Goal: Task Accomplishment & Management: Use online tool/utility

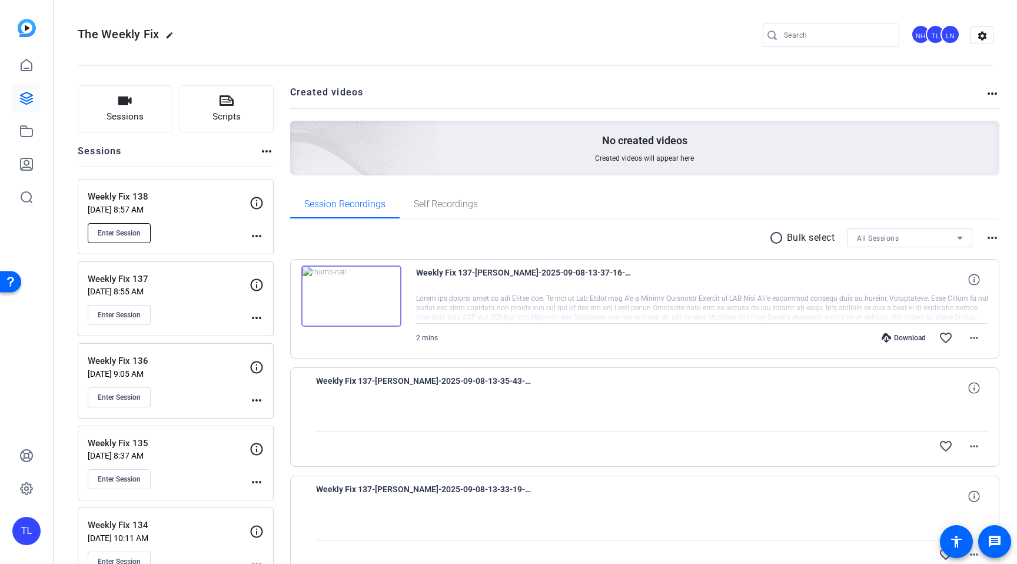
click at [128, 227] on button "Enter Session" at bounding box center [119, 233] width 63 height 20
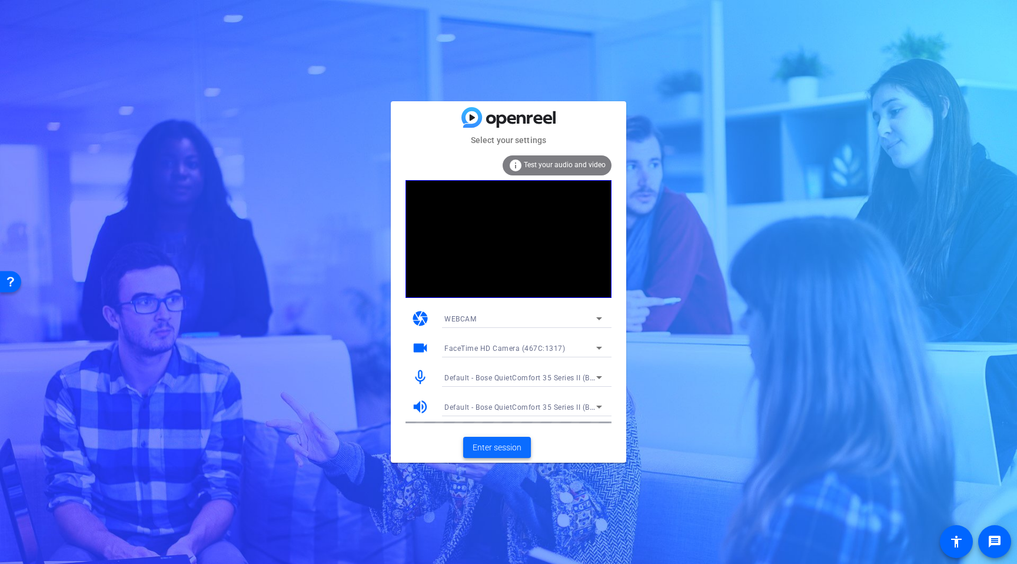
click at [514, 449] on span "Enter session" at bounding box center [497, 447] width 49 height 12
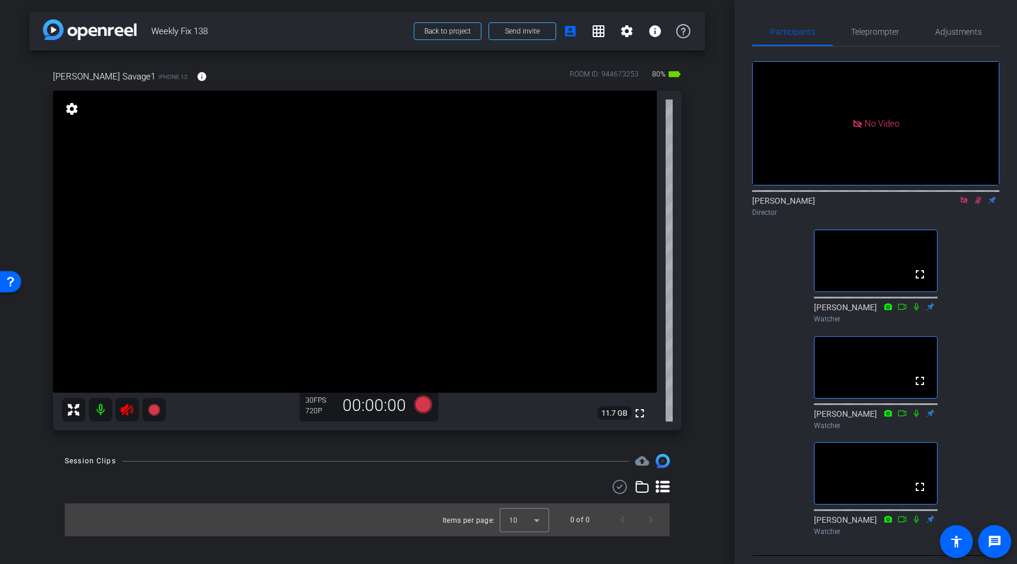
click at [978, 204] on icon at bounding box center [978, 200] width 9 height 8
click at [964, 204] on icon at bounding box center [963, 200] width 9 height 8
click at [136, 410] on mat-icon at bounding box center [127, 410] width 24 height 24
drag, startPoint x: 862, startPoint y: 36, endPoint x: 868, endPoint y: 36, distance: 6.5
click at [862, 38] on span "Teleprompter" at bounding box center [875, 32] width 48 height 28
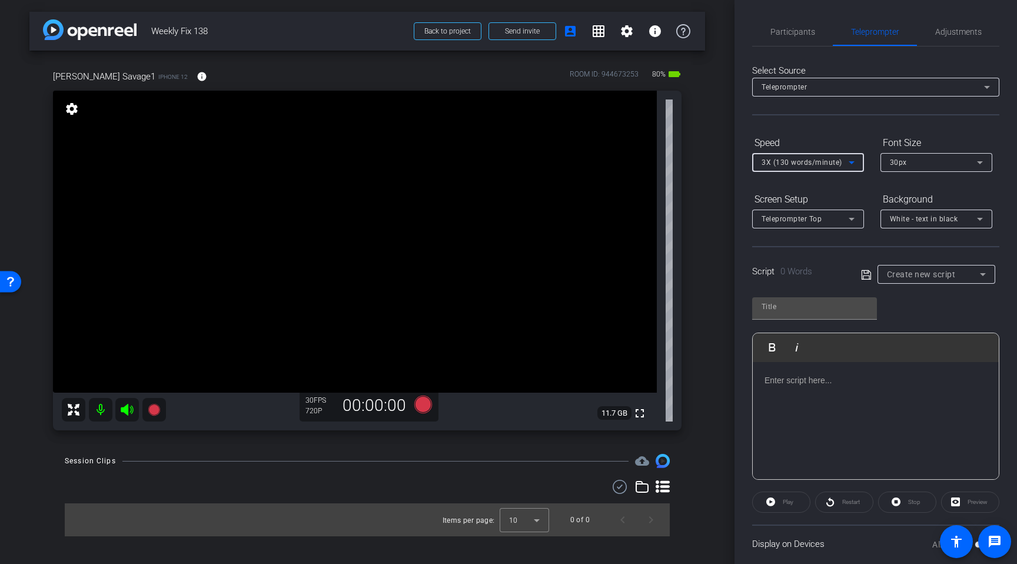
click at [852, 165] on icon at bounding box center [852, 162] width 14 height 14
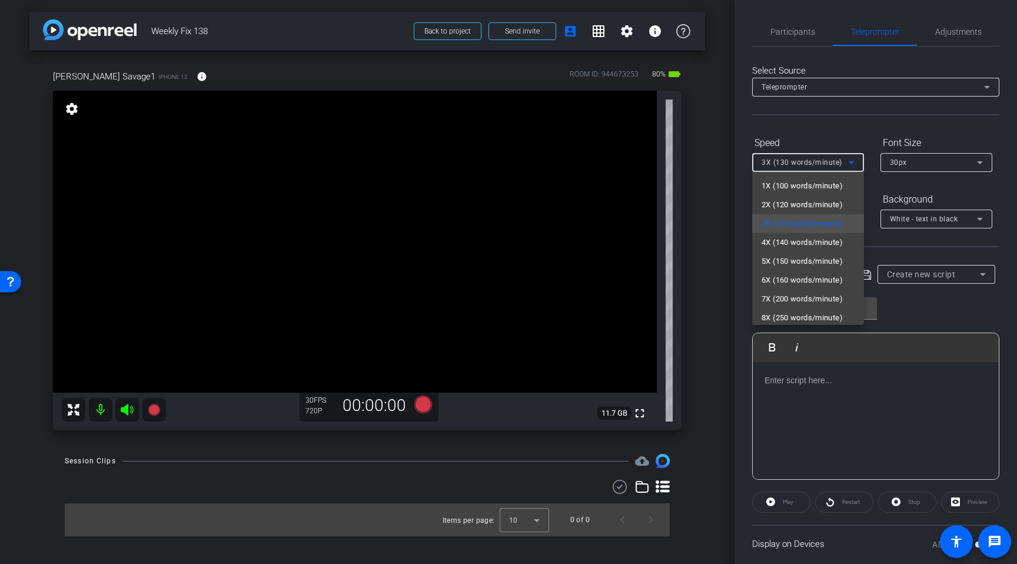
drag, startPoint x: 830, startPoint y: 263, endPoint x: 837, endPoint y: 264, distance: 7.2
click at [830, 263] on span "5X (150 words/minute)" at bounding box center [802, 261] width 81 height 14
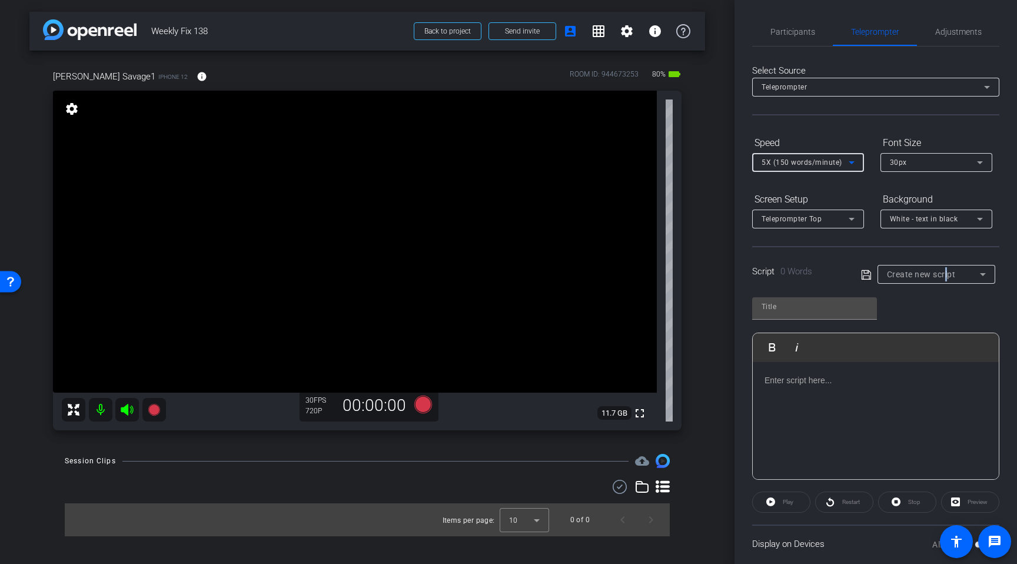
click at [948, 272] on span "Create new script" at bounding box center [921, 274] width 69 height 9
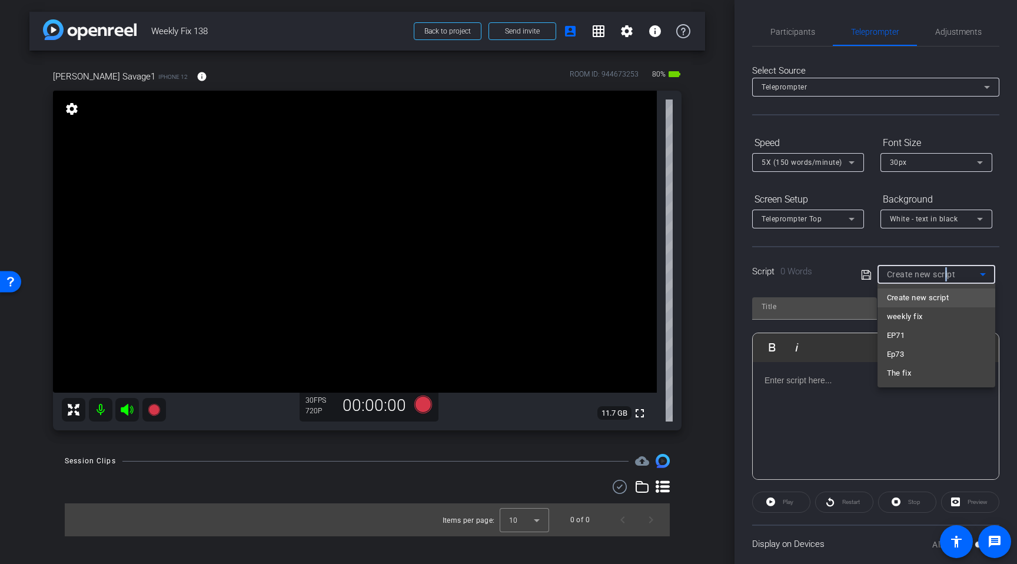
click at [925, 319] on mat-option "weekly fix" at bounding box center [937, 316] width 118 height 19
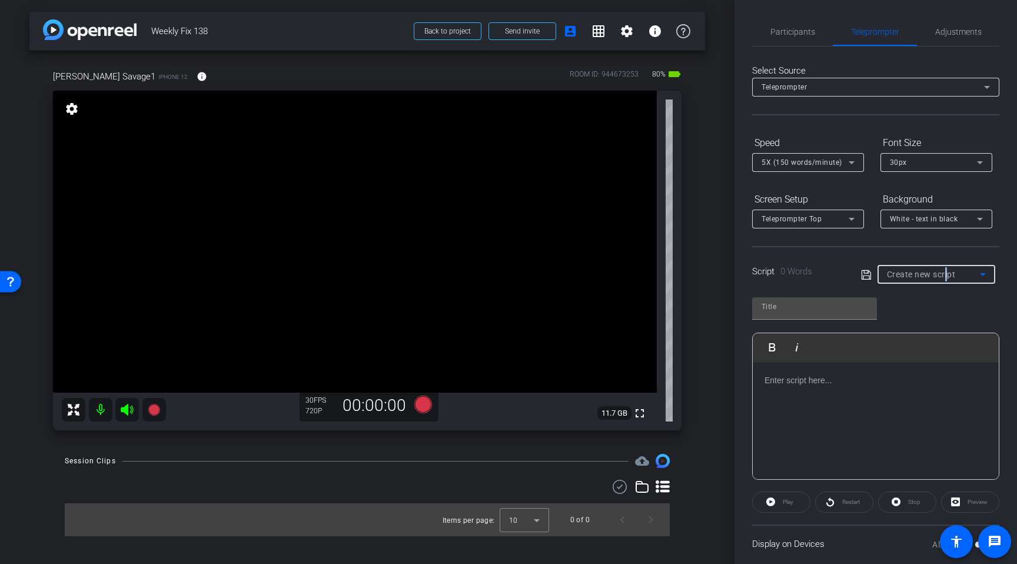
type input "weekly fix"
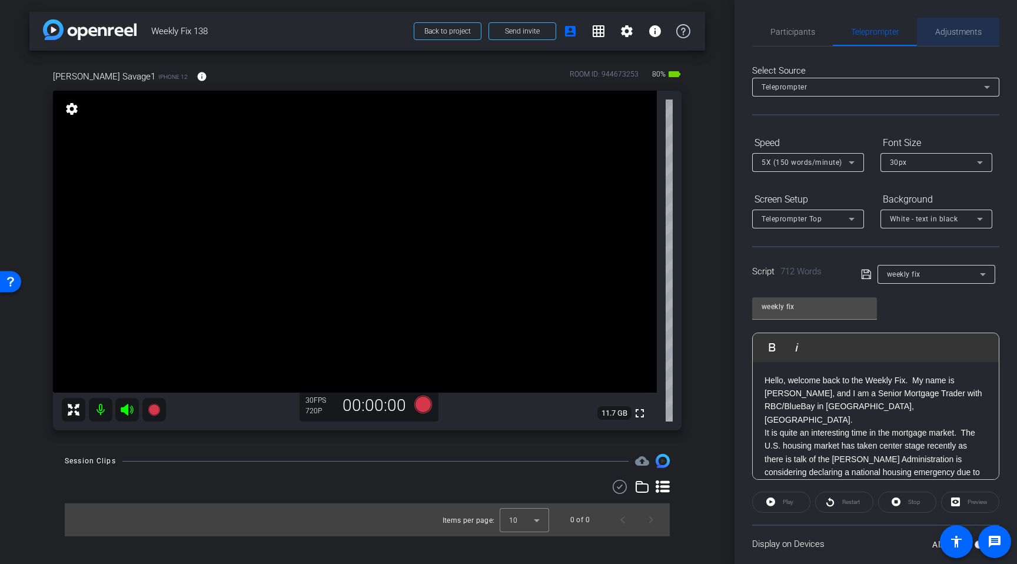
click at [968, 29] on span "Adjustments" at bounding box center [958, 32] width 47 height 8
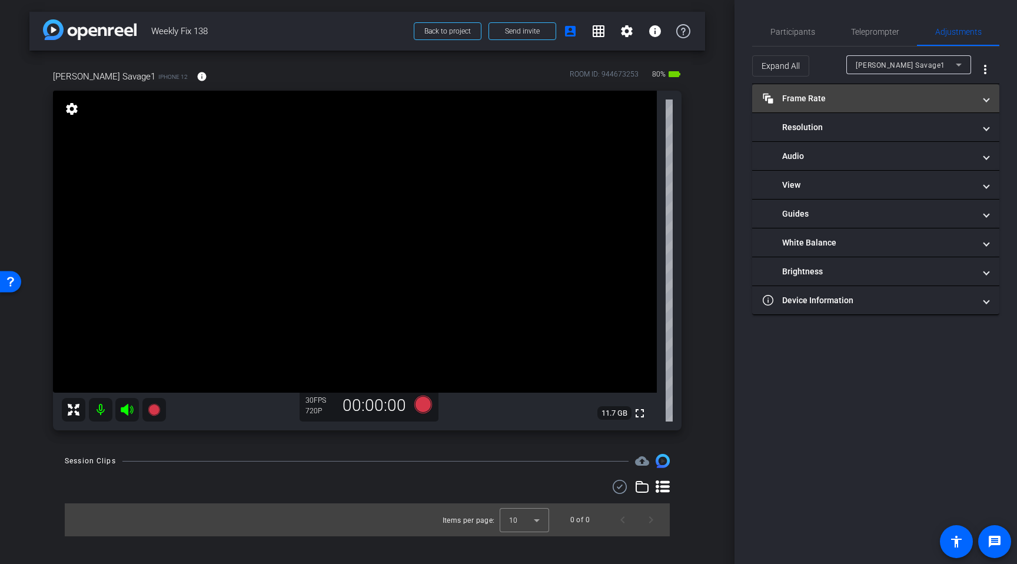
click at [835, 99] on mat-panel-title "Frame Rate Frame Rate" at bounding box center [869, 98] width 212 height 12
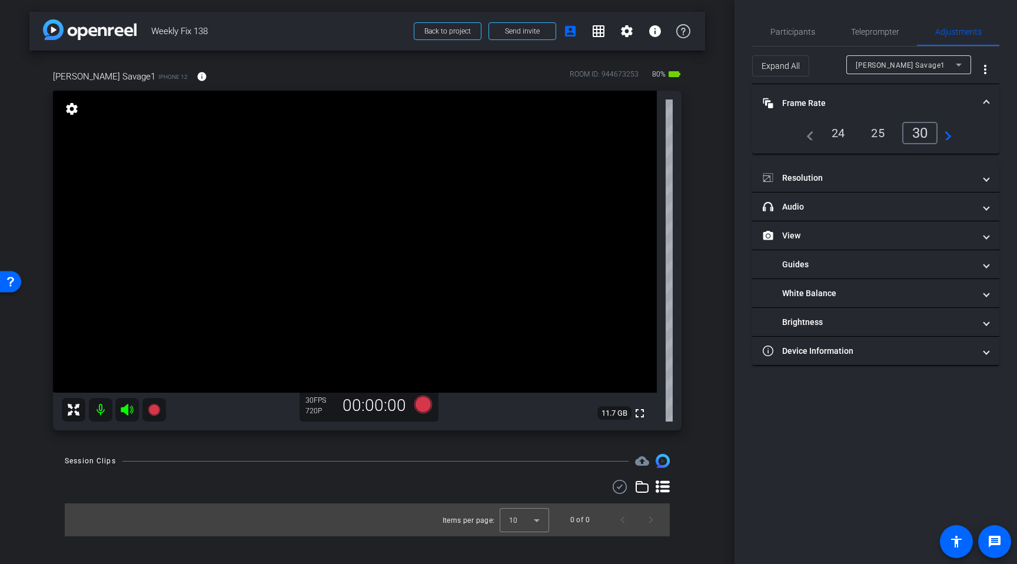
click at [838, 137] on div "24" at bounding box center [838, 133] width 31 height 20
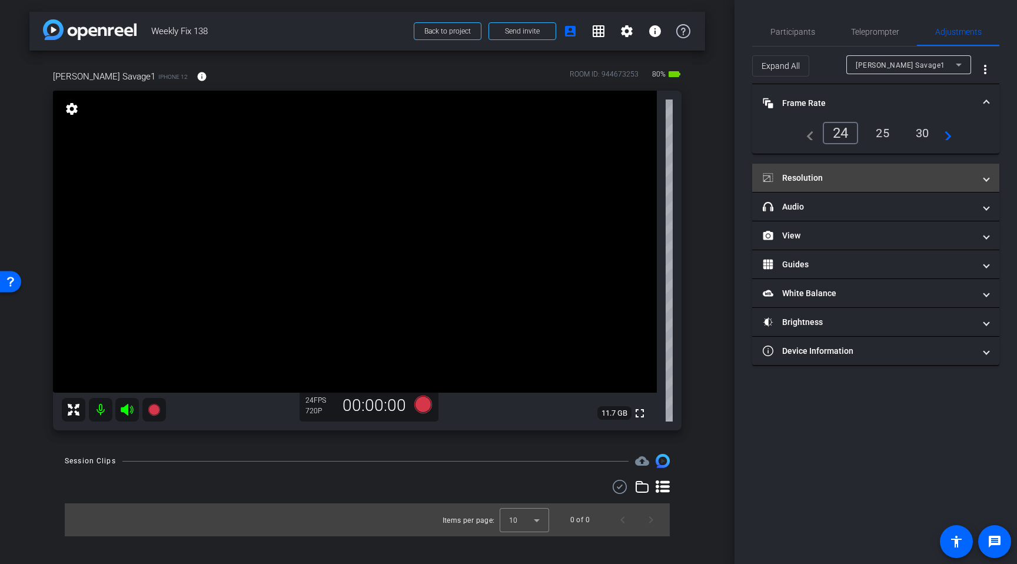
drag, startPoint x: 822, startPoint y: 182, endPoint x: 836, endPoint y: 188, distance: 14.5
click at [828, 181] on mat-panel-title "Resolution" at bounding box center [869, 178] width 212 height 12
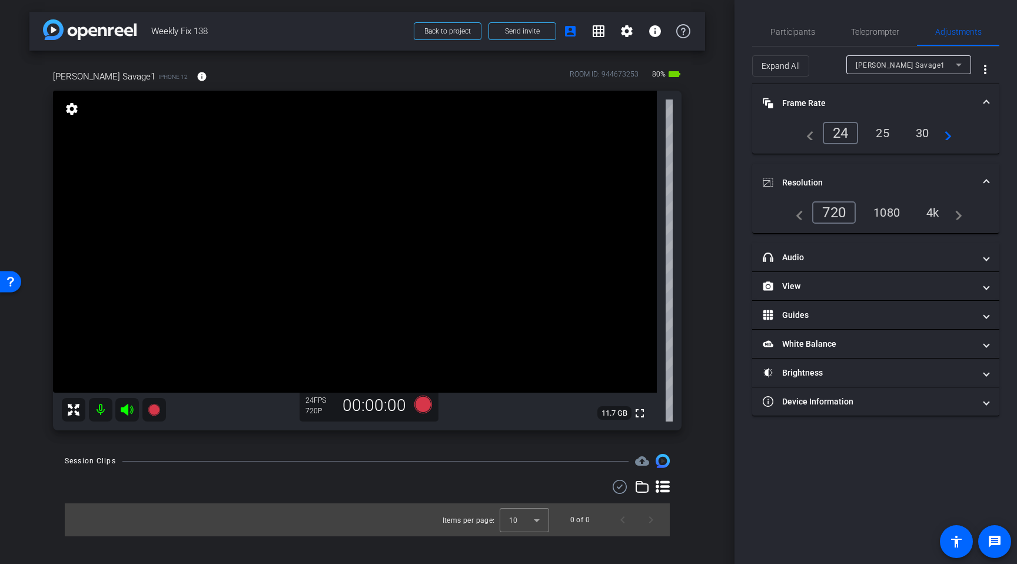
click at [886, 214] on div "1080" at bounding box center [887, 212] width 44 height 20
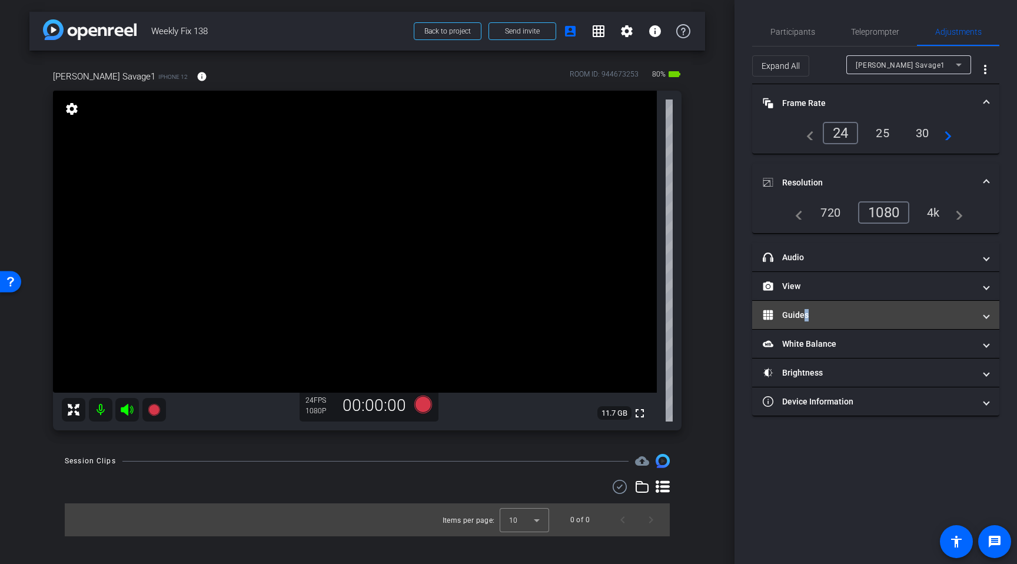
click at [803, 315] on mat-panel-title "Guides" at bounding box center [869, 315] width 212 height 12
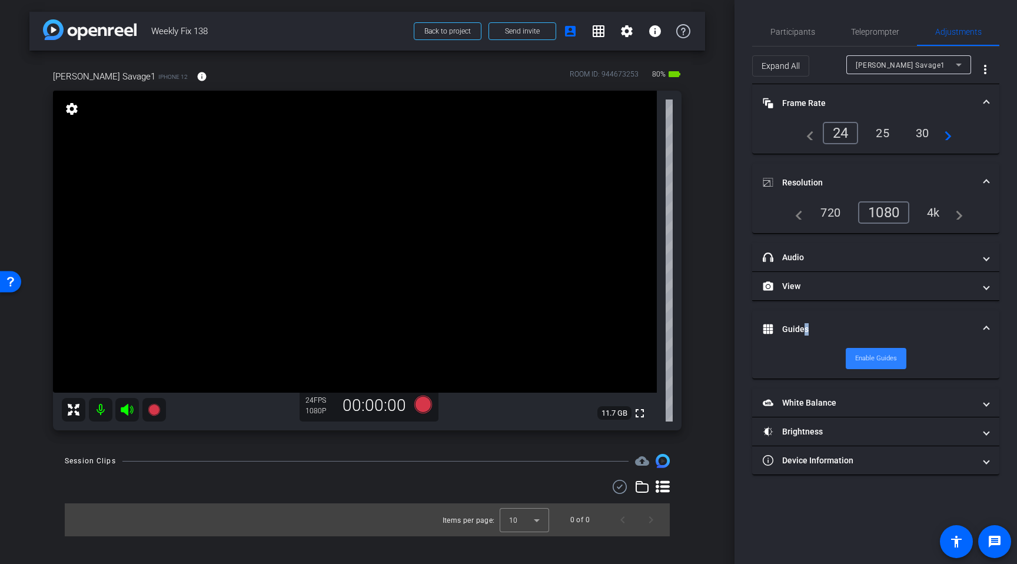
click at [865, 357] on span "Enable Guides" at bounding box center [876, 359] width 42 height 18
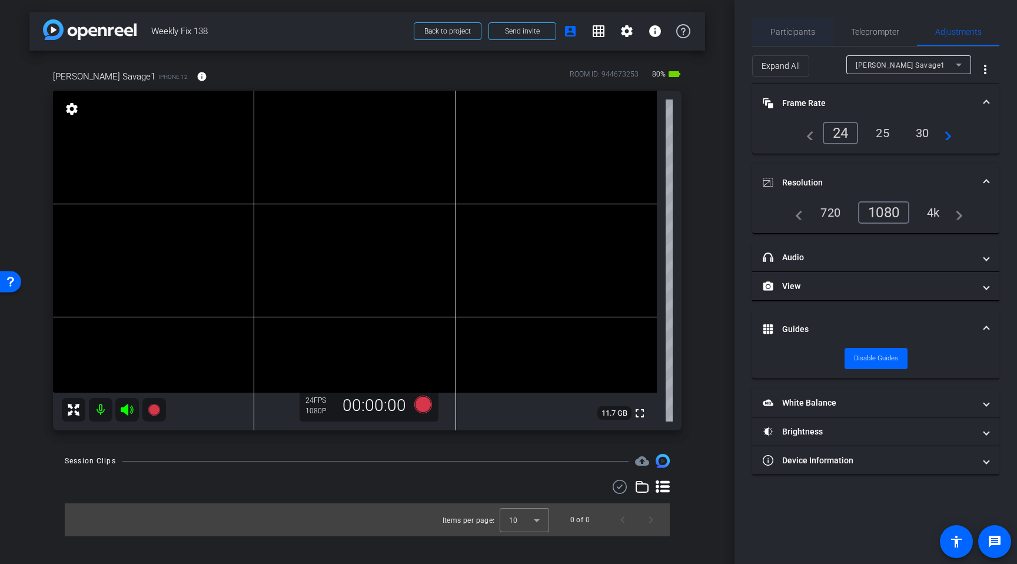
click at [795, 28] on span "Participants" at bounding box center [792, 32] width 45 height 8
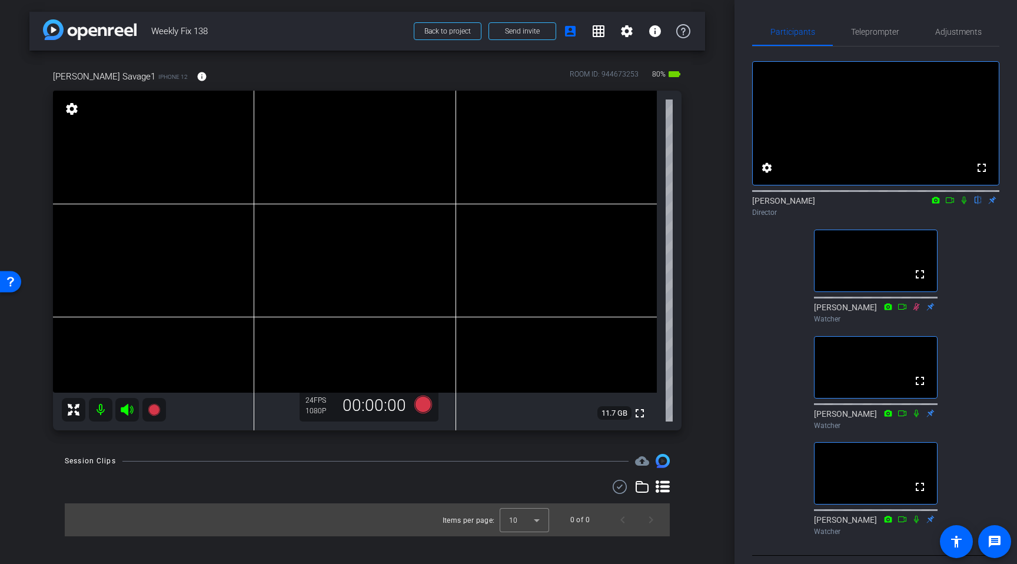
click at [963, 204] on icon at bounding box center [963, 200] width 9 height 8
click at [949, 204] on icon at bounding box center [949, 200] width 9 height 8
click at [980, 204] on icon at bounding box center [978, 200] width 9 height 8
click at [966, 203] on icon at bounding box center [964, 200] width 6 height 6
drag, startPoint x: 868, startPoint y: 37, endPoint x: 879, endPoint y: 38, distance: 11.2
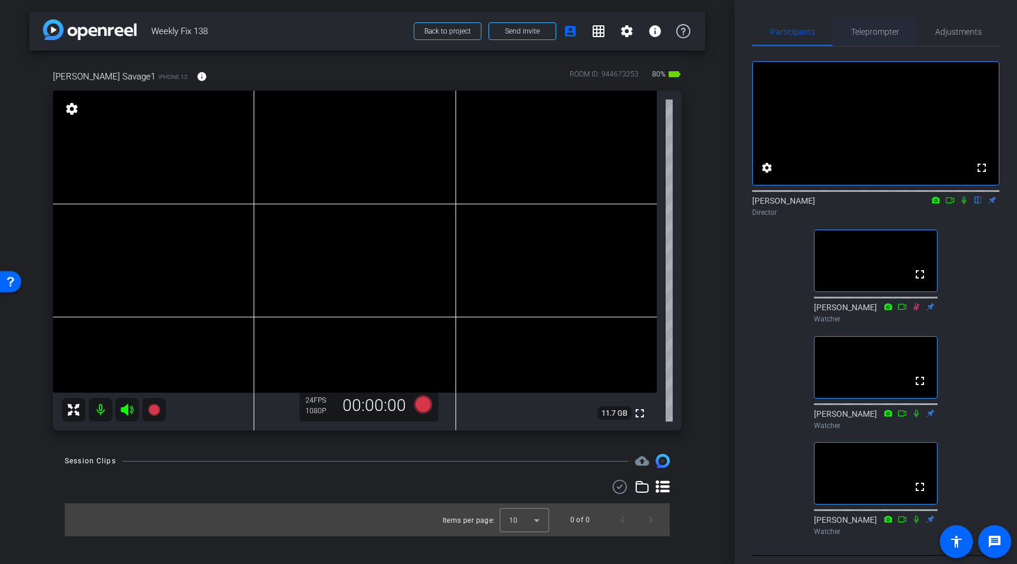
click at [872, 38] on span "Teleprompter" at bounding box center [875, 32] width 48 height 28
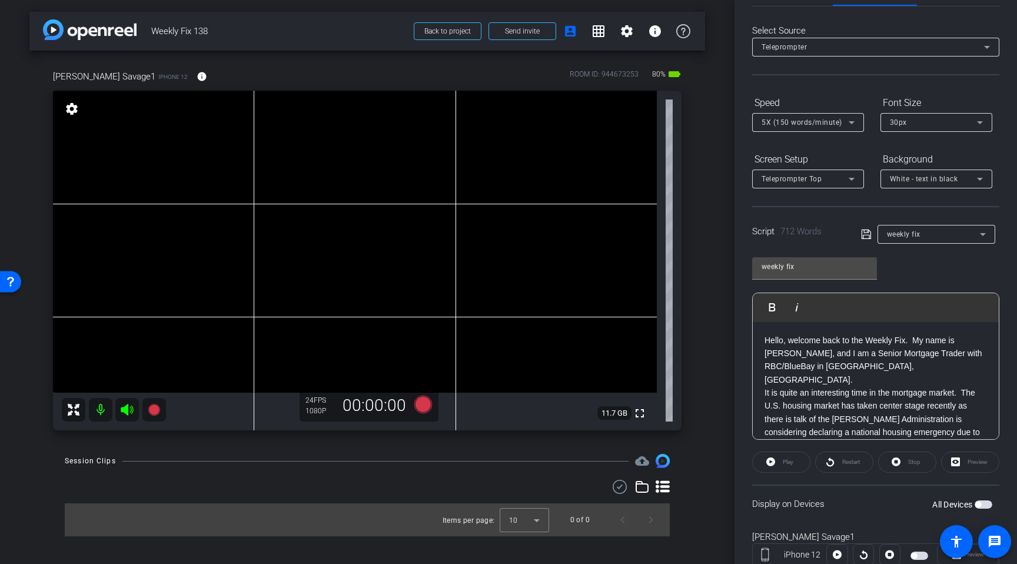
scroll to position [79, 0]
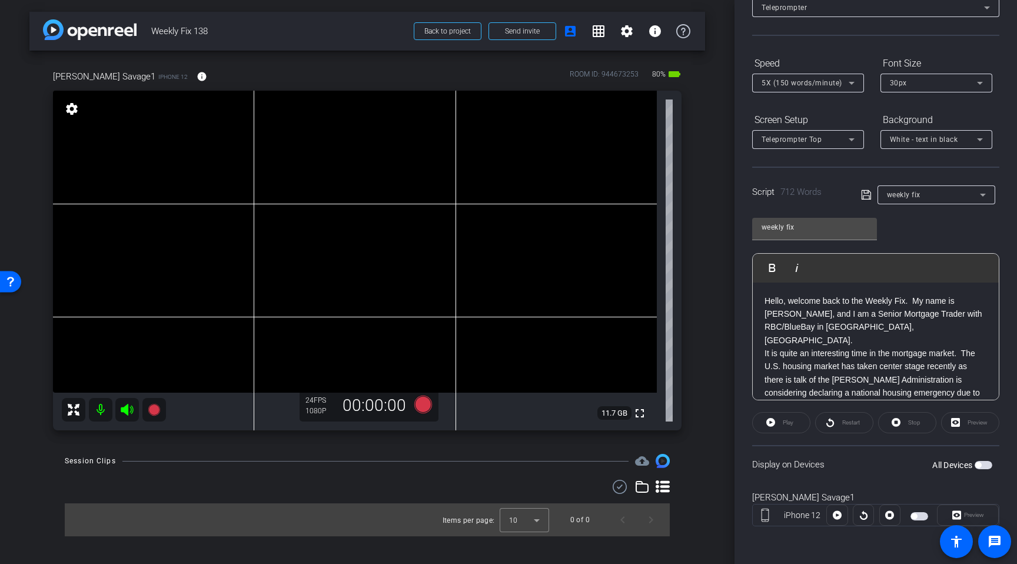
click at [982, 467] on span "button" at bounding box center [984, 465] width 18 height 8
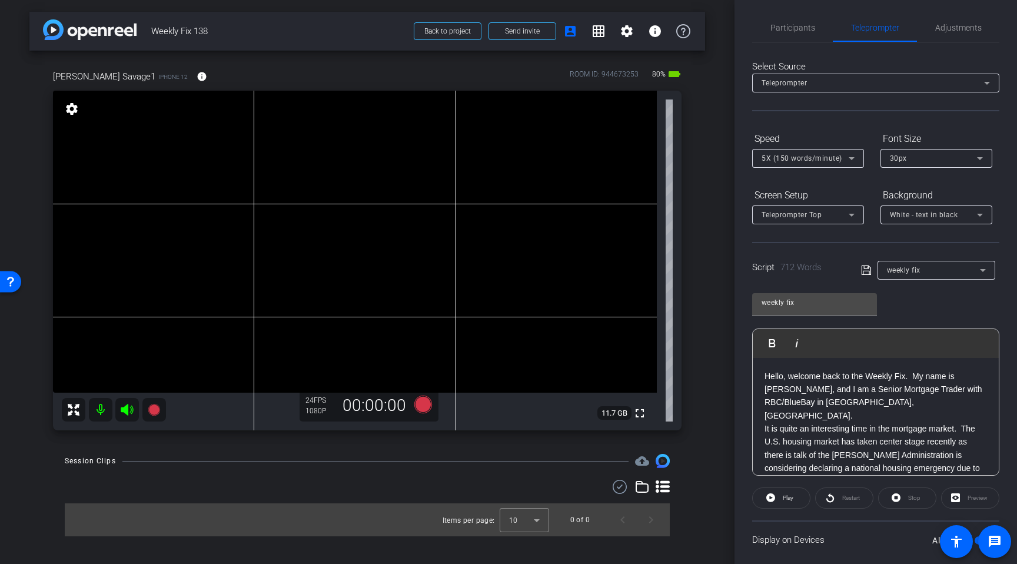
scroll to position [0, 0]
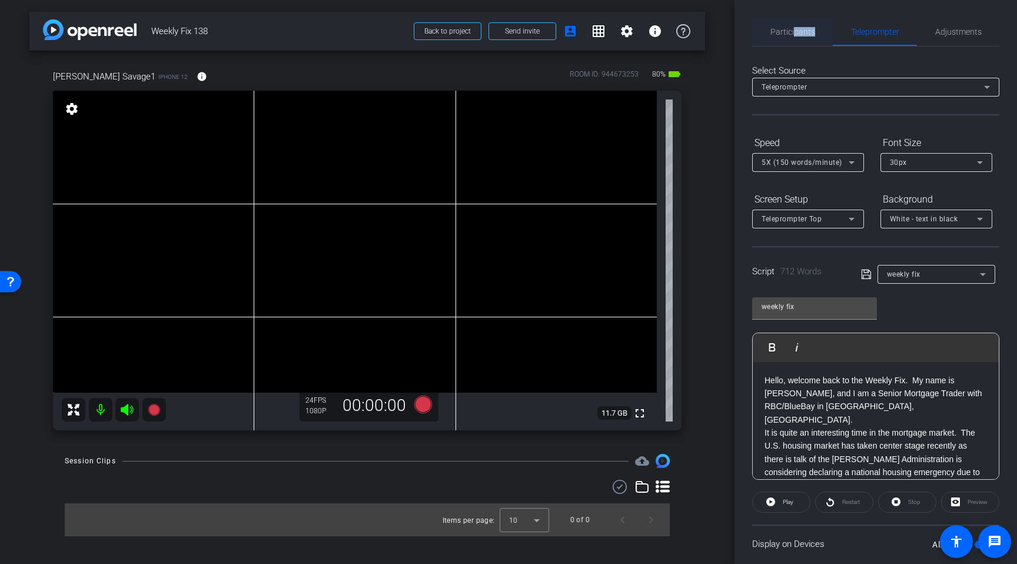
click at [790, 37] on span "Participants" at bounding box center [792, 32] width 45 height 28
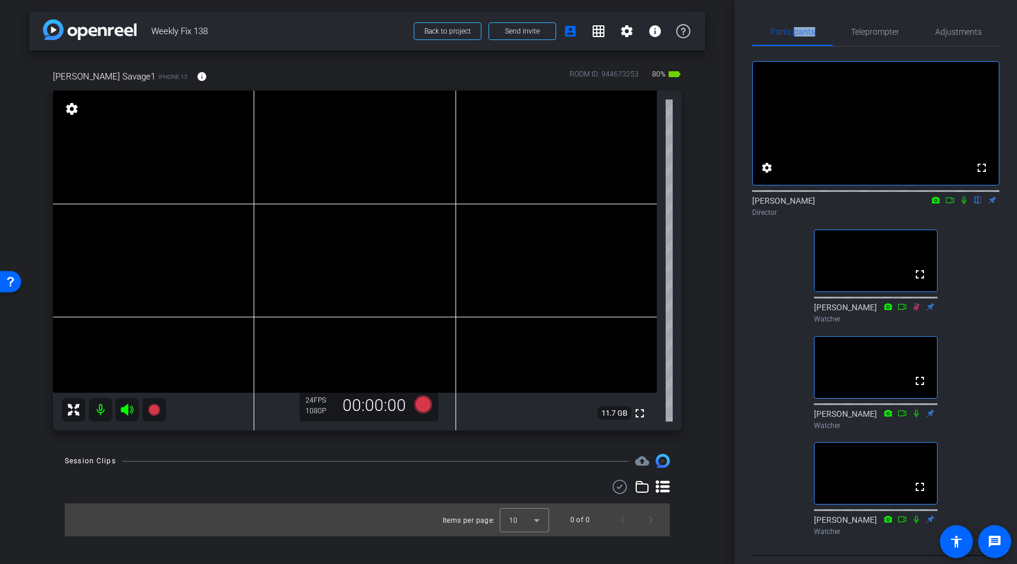
click at [962, 204] on icon at bounding box center [963, 200] width 9 height 8
click at [948, 204] on icon at bounding box center [949, 200] width 9 height 8
drag, startPoint x: 856, startPoint y: 32, endPoint x: 892, endPoint y: 51, distance: 40.3
click at [856, 32] on span "Teleprompter" at bounding box center [875, 32] width 48 height 8
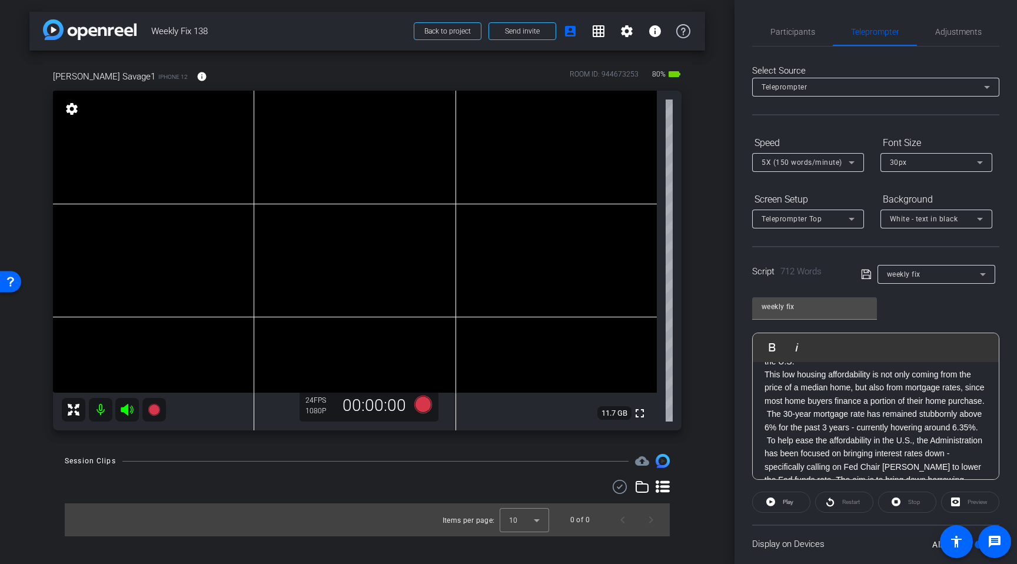
click at [131, 410] on icon at bounding box center [127, 410] width 12 height 12
click at [422, 413] on icon at bounding box center [423, 404] width 28 height 21
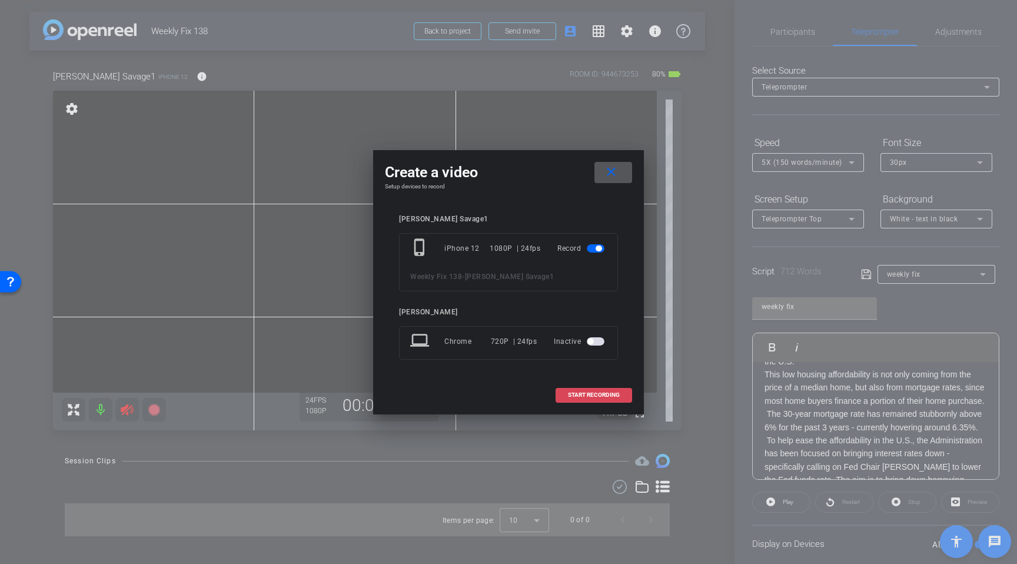
click at [606, 396] on span "START RECORDING" at bounding box center [594, 395] width 52 height 6
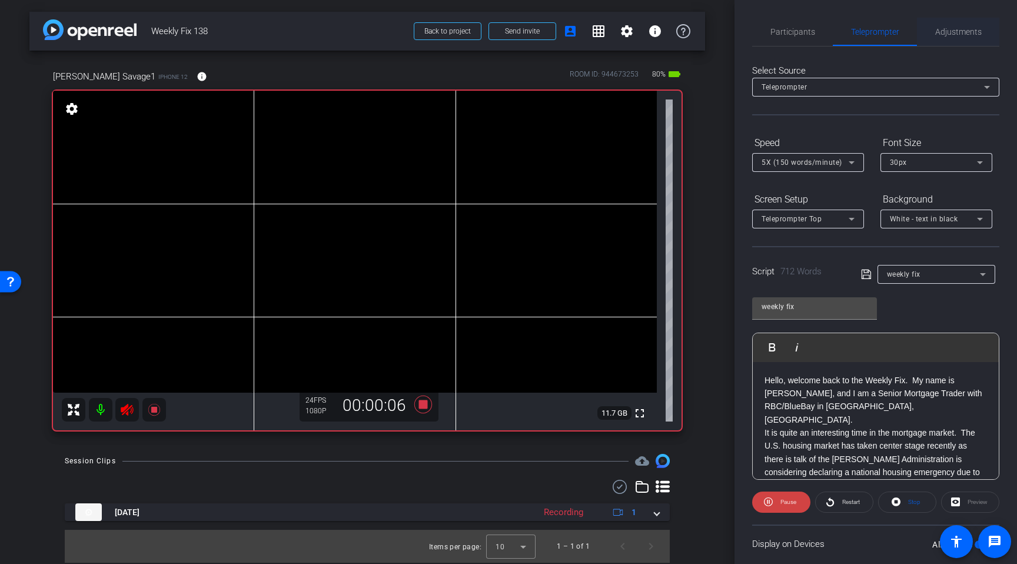
click at [957, 34] on span "Adjustments" at bounding box center [958, 32] width 47 height 8
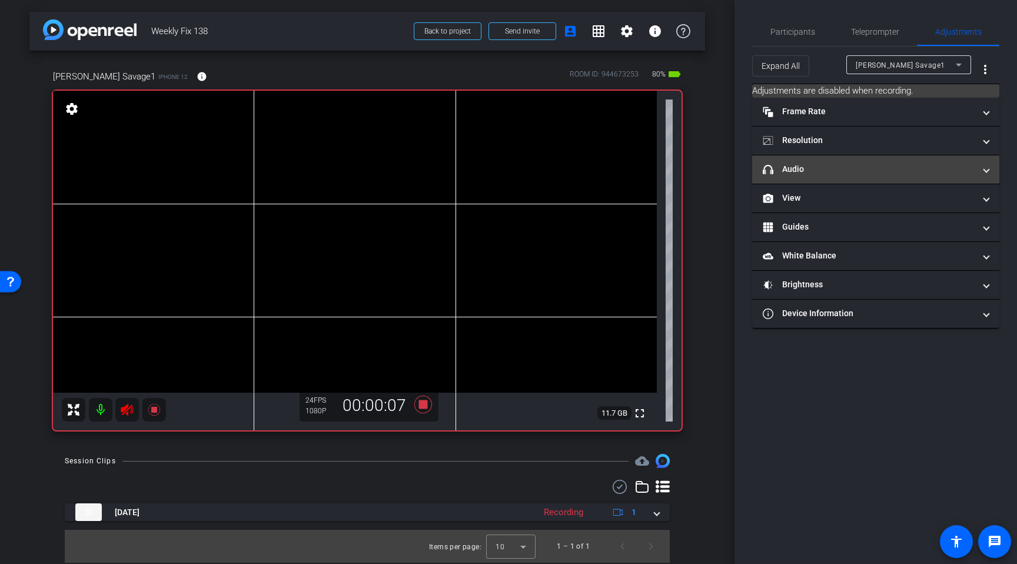
click at [832, 176] on mat-expansion-panel-header "headphone icon Audio" at bounding box center [875, 169] width 247 height 28
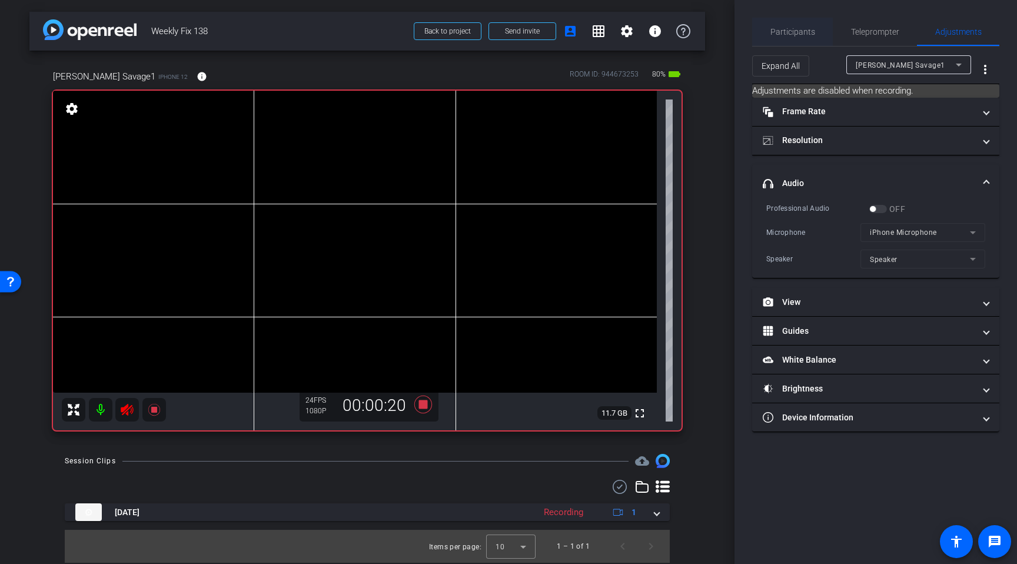
click at [805, 35] on span "Participants" at bounding box center [792, 32] width 45 height 8
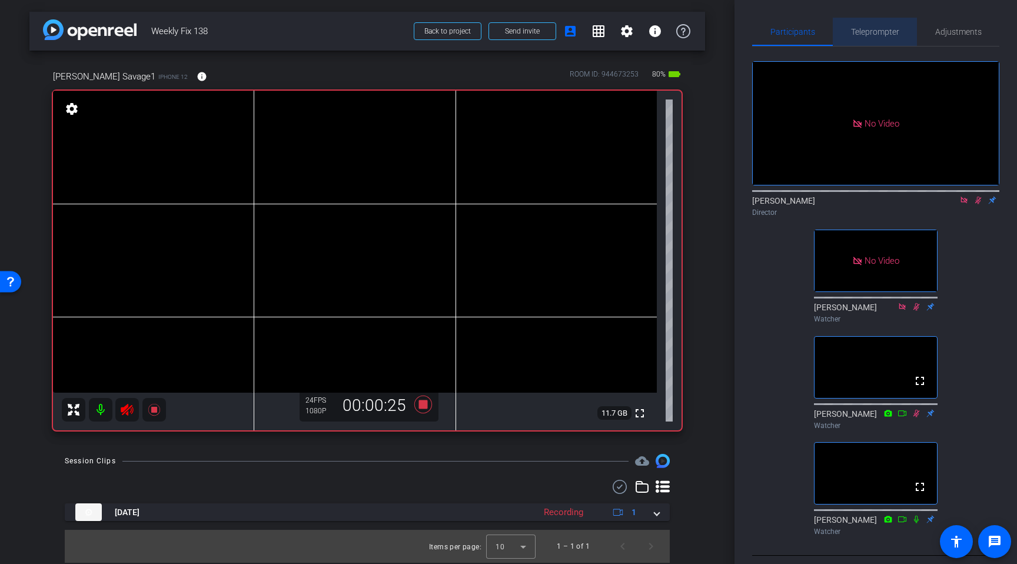
click at [868, 36] on span "Teleprompter" at bounding box center [875, 32] width 48 height 8
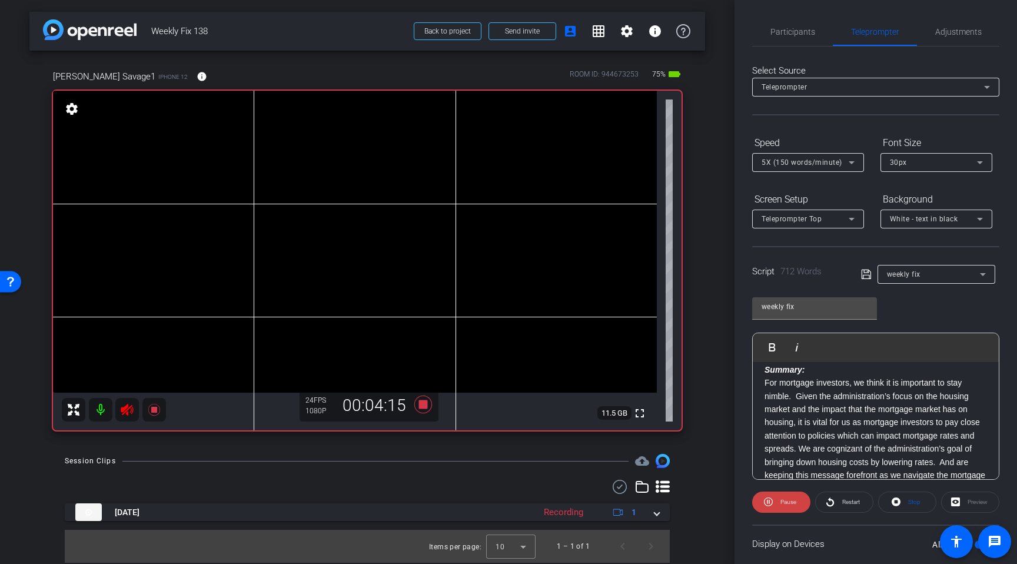
scroll to position [947, 0]
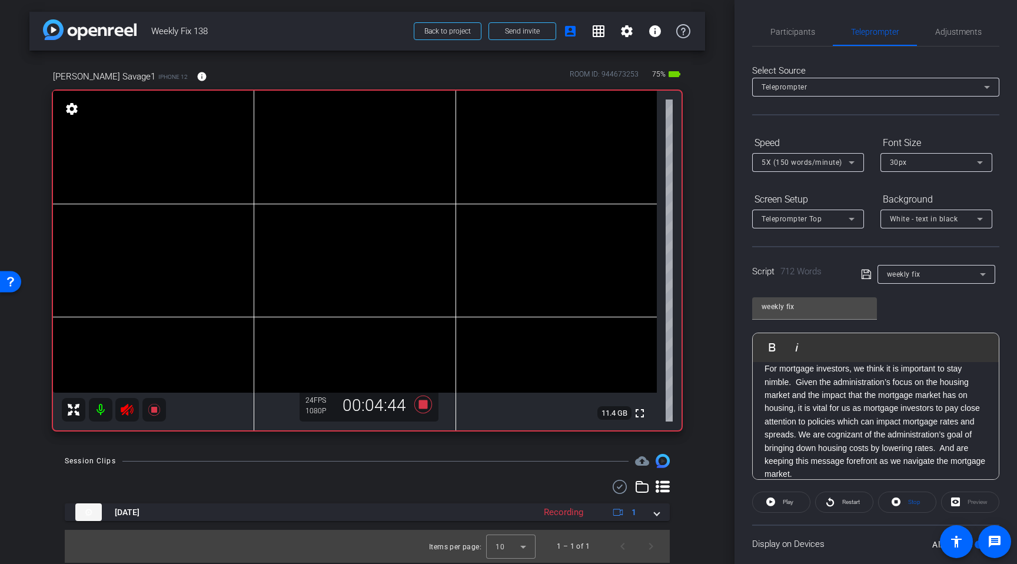
click at [128, 410] on icon at bounding box center [127, 410] width 14 height 14
click at [424, 408] on icon at bounding box center [423, 405] width 18 height 18
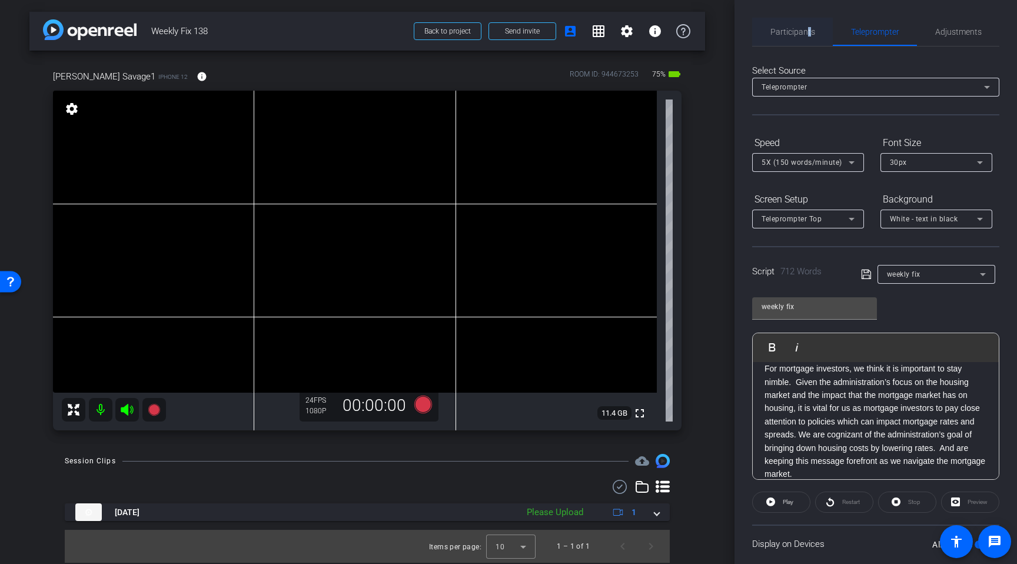
click at [809, 29] on span "Participants" at bounding box center [792, 32] width 45 height 8
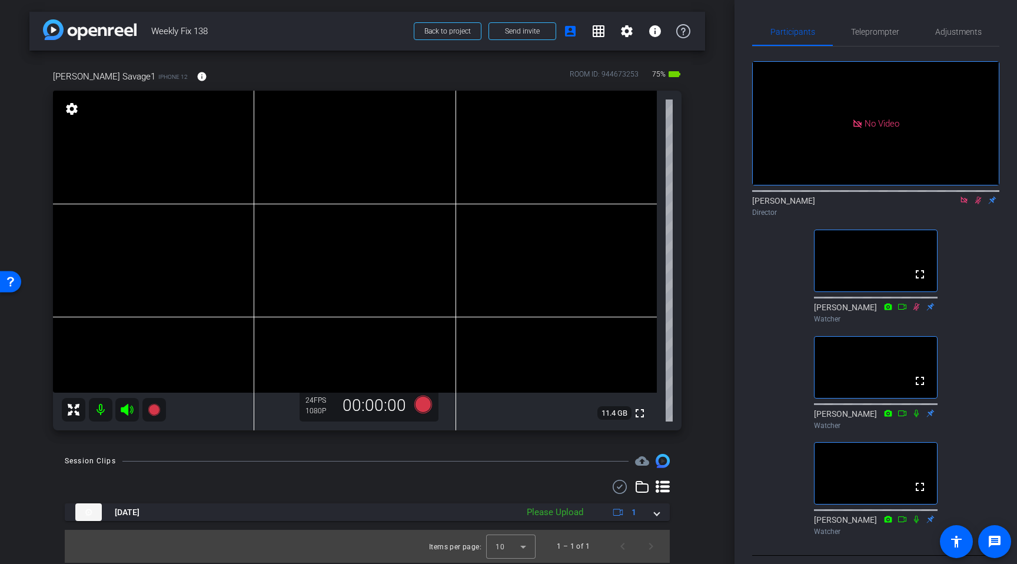
drag, startPoint x: 976, startPoint y: 167, endPoint x: 970, endPoint y: 168, distance: 5.9
click at [974, 196] on icon at bounding box center [978, 200] width 9 height 8
click at [960, 196] on icon at bounding box center [963, 200] width 9 height 8
click at [952, 36] on span "Adjustments" at bounding box center [958, 32] width 47 height 8
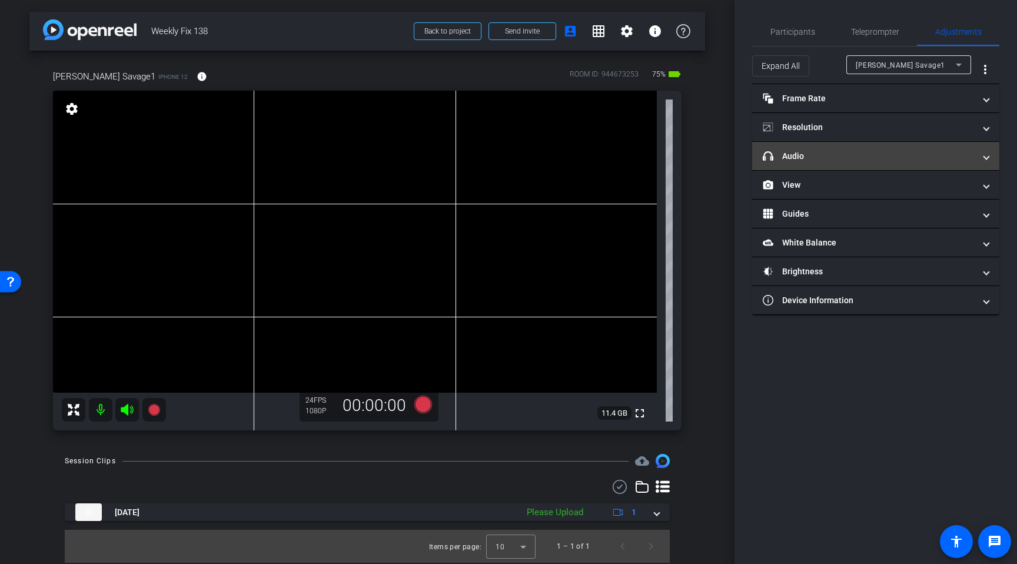
click at [821, 158] on mat-panel-title "headphone icon Audio" at bounding box center [869, 156] width 212 height 12
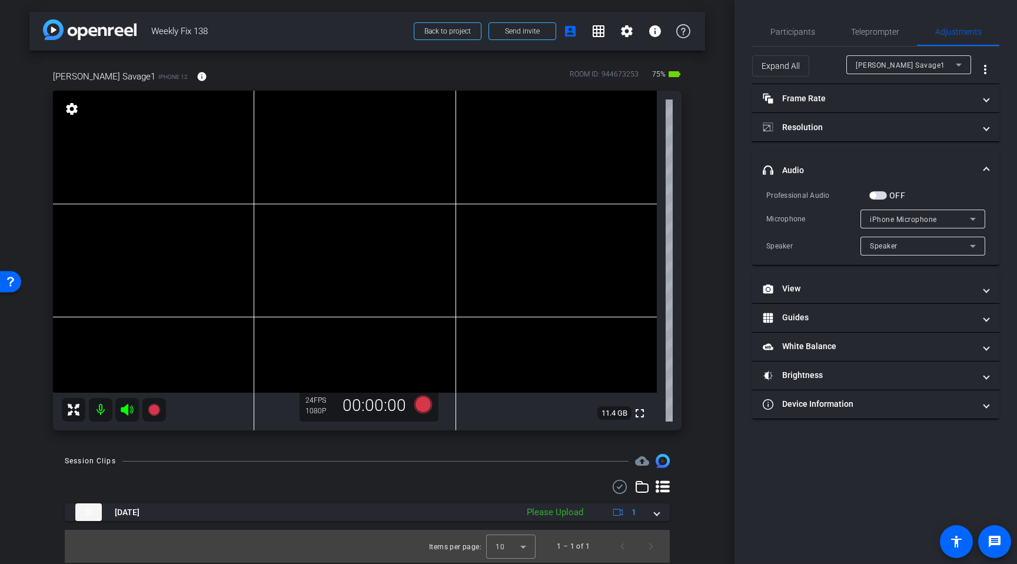
drag, startPoint x: 880, startPoint y: 195, endPoint x: 892, endPoint y: 198, distance: 12.1
click at [881, 195] on span "button" at bounding box center [878, 195] width 18 height 8
click at [917, 221] on span "iPhone Microphone" at bounding box center [903, 219] width 67 height 8
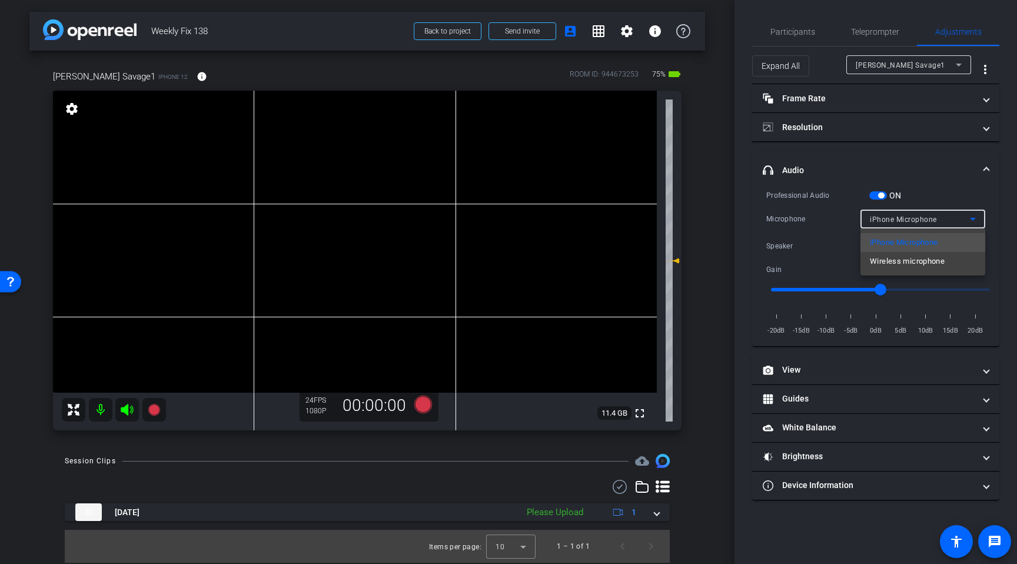
click at [938, 260] on span "Wireless microphone" at bounding box center [907, 261] width 75 height 14
click at [806, 30] on span "Participants" at bounding box center [792, 32] width 45 height 8
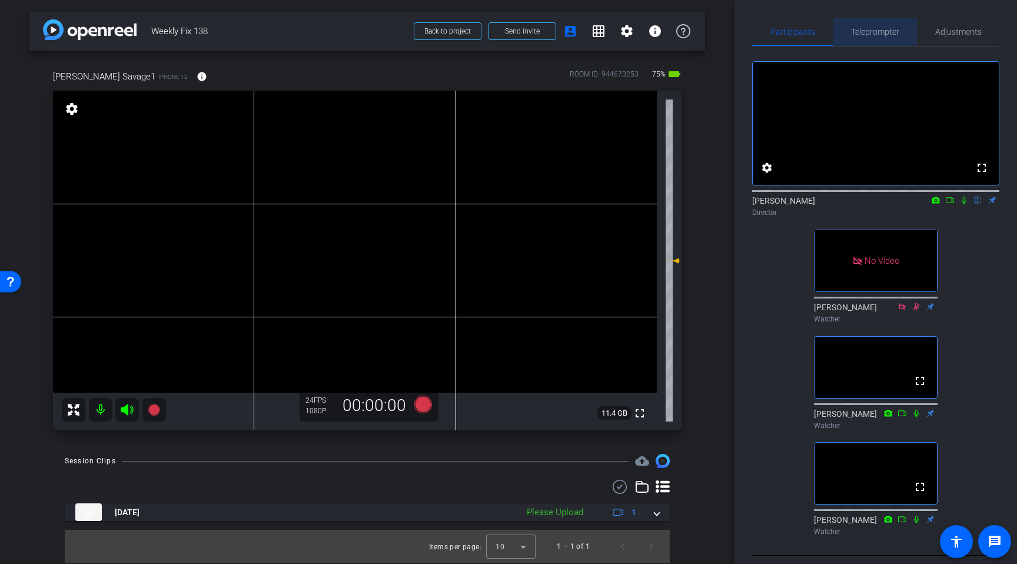
click at [879, 34] on span "Teleprompter" at bounding box center [875, 32] width 48 height 8
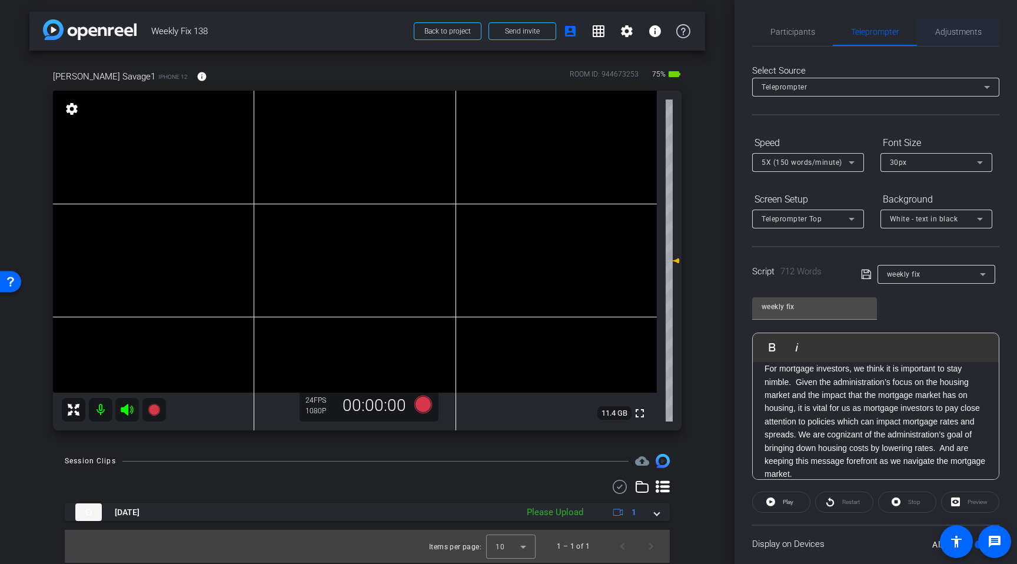
click at [952, 33] on span "Adjustments" at bounding box center [958, 32] width 47 height 8
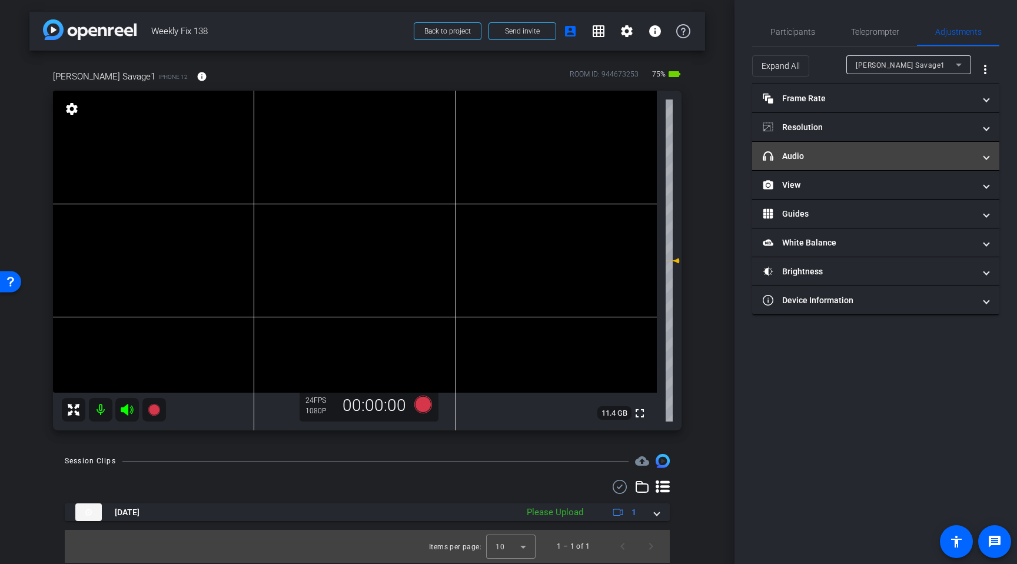
click at [813, 157] on mat-panel-title "headphone icon Audio" at bounding box center [869, 156] width 212 height 12
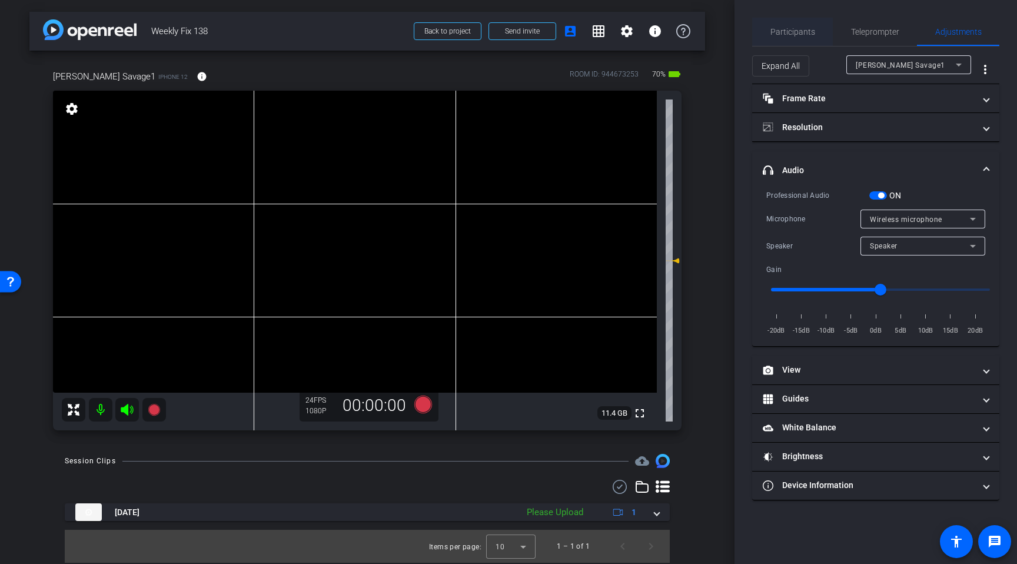
click at [801, 38] on span "Participants" at bounding box center [792, 32] width 45 height 28
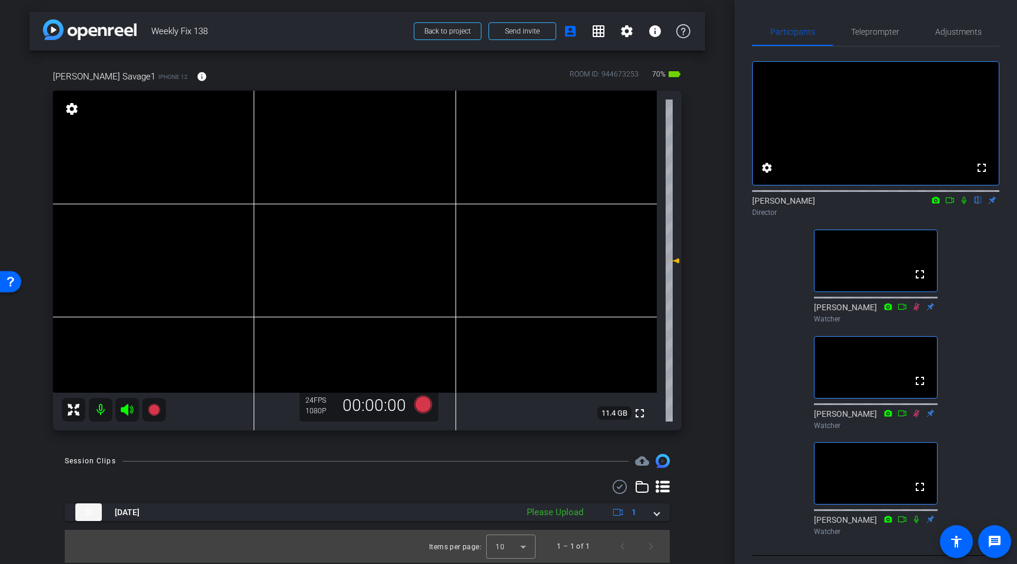
click at [965, 204] on icon at bounding box center [963, 200] width 9 height 8
drag, startPoint x: 952, startPoint y: 218, endPoint x: 739, endPoint y: 248, distance: 214.5
click at [952, 204] on icon at bounding box center [949, 200] width 9 height 8
drag, startPoint x: 125, startPoint y: 411, endPoint x: 162, endPoint y: 408, distance: 36.6
click at [127, 412] on icon at bounding box center [127, 410] width 12 height 12
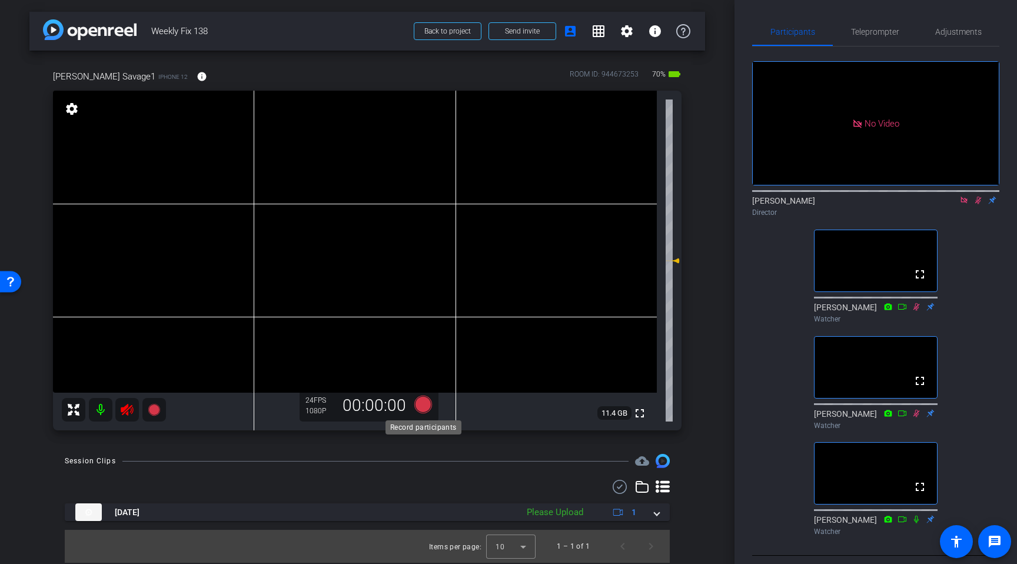
click at [421, 403] on icon at bounding box center [423, 405] width 18 height 18
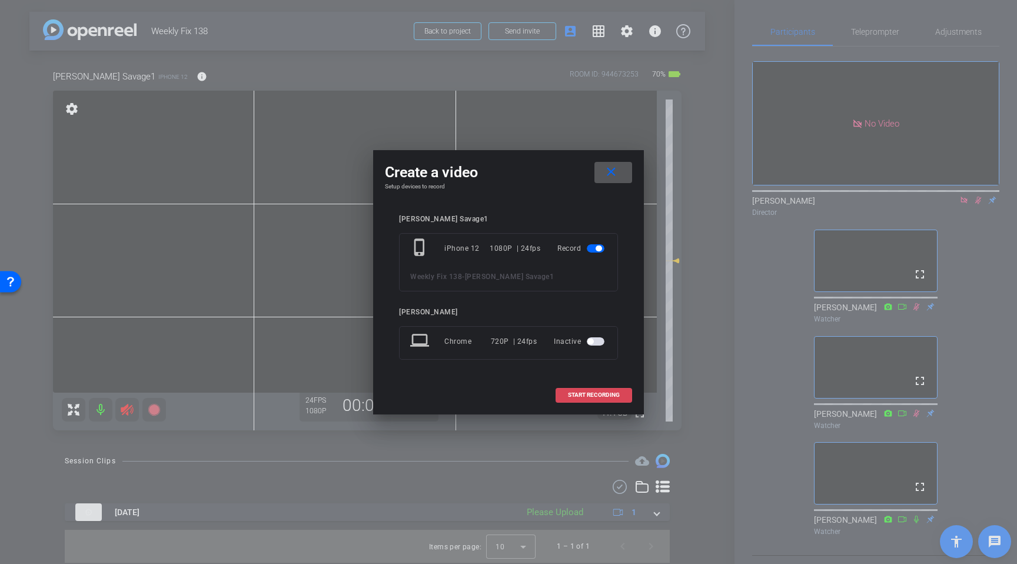
drag, startPoint x: 587, startPoint y: 398, endPoint x: 594, endPoint y: 397, distance: 7.7
click at [590, 398] on span "START RECORDING" at bounding box center [594, 395] width 52 height 6
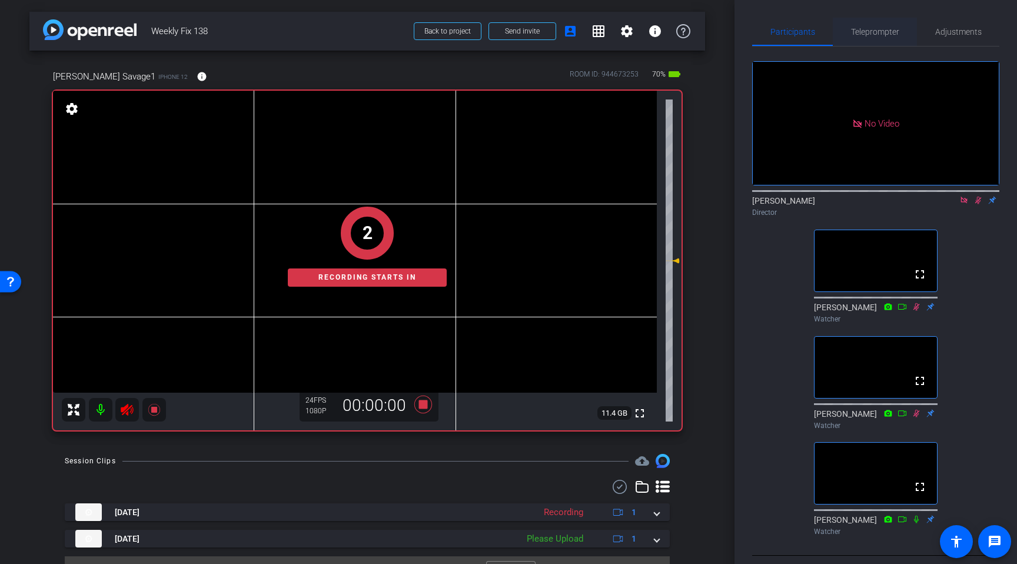
click at [865, 39] on span "Teleprompter" at bounding box center [875, 32] width 48 height 28
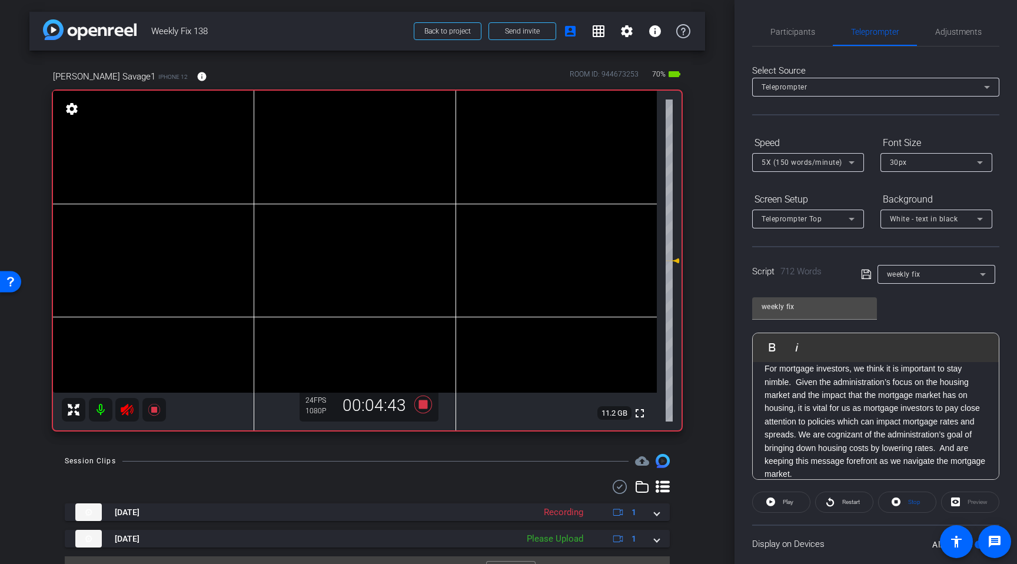
click at [125, 412] on icon at bounding box center [127, 410] width 12 height 12
click at [427, 405] on icon at bounding box center [423, 404] width 28 height 21
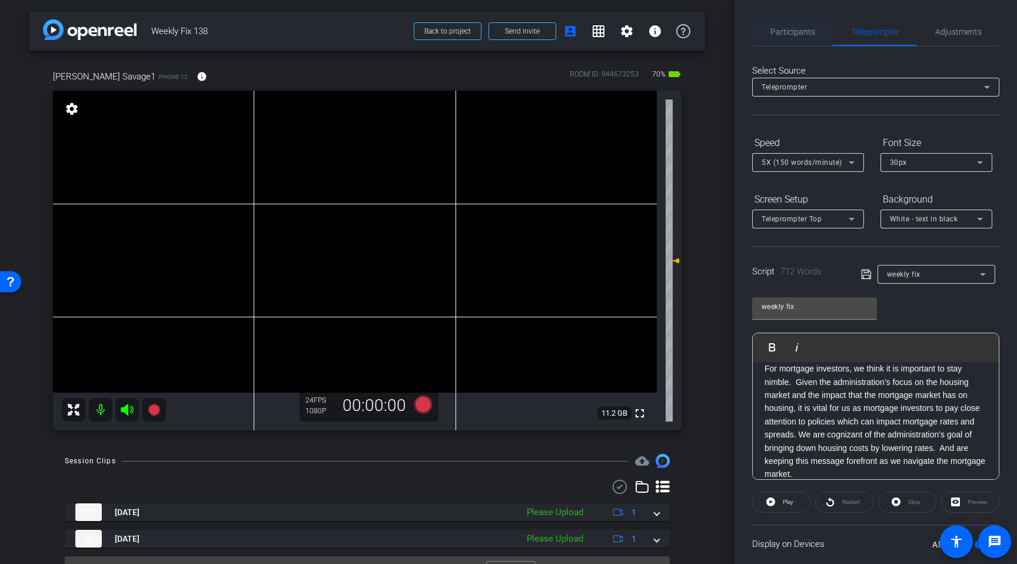
click at [805, 28] on span "Participants" at bounding box center [792, 32] width 45 height 8
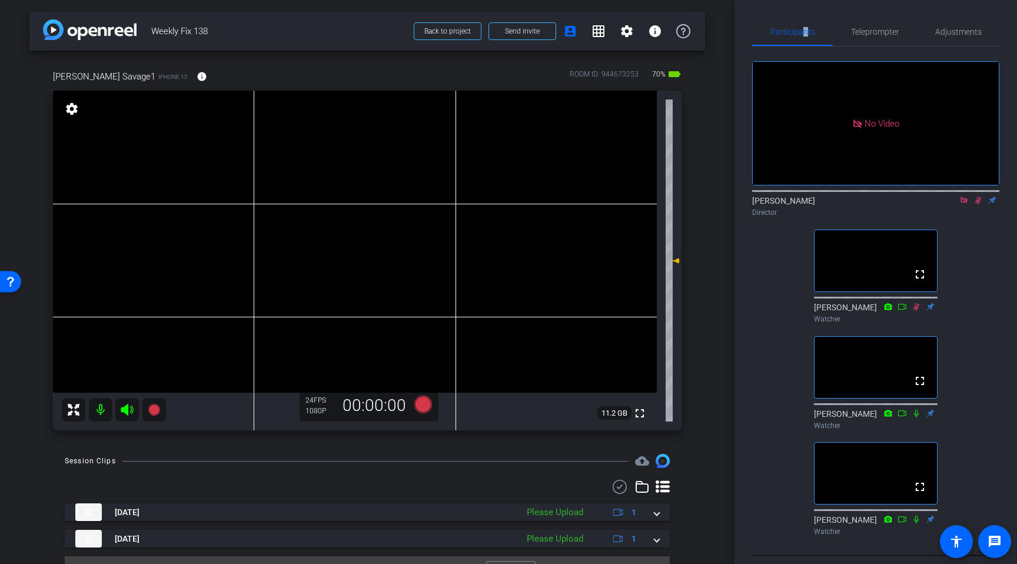
click at [979, 195] on mat-icon at bounding box center [978, 200] width 14 height 11
click at [965, 196] on icon at bounding box center [963, 200] width 9 height 8
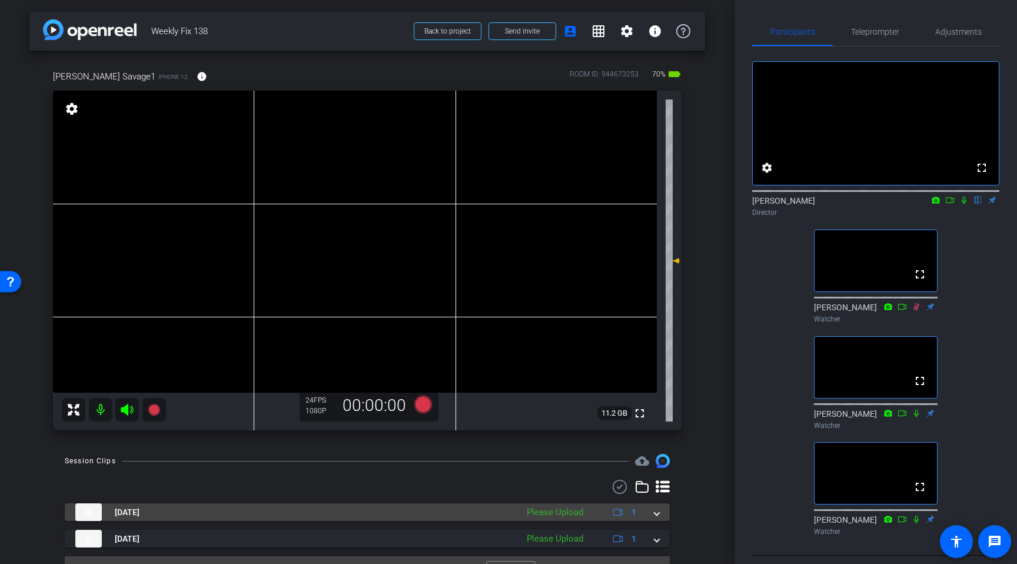
click at [659, 516] on mat-expansion-panel-header "Sep 15, 2025 Please Upload 1" at bounding box center [367, 512] width 605 height 18
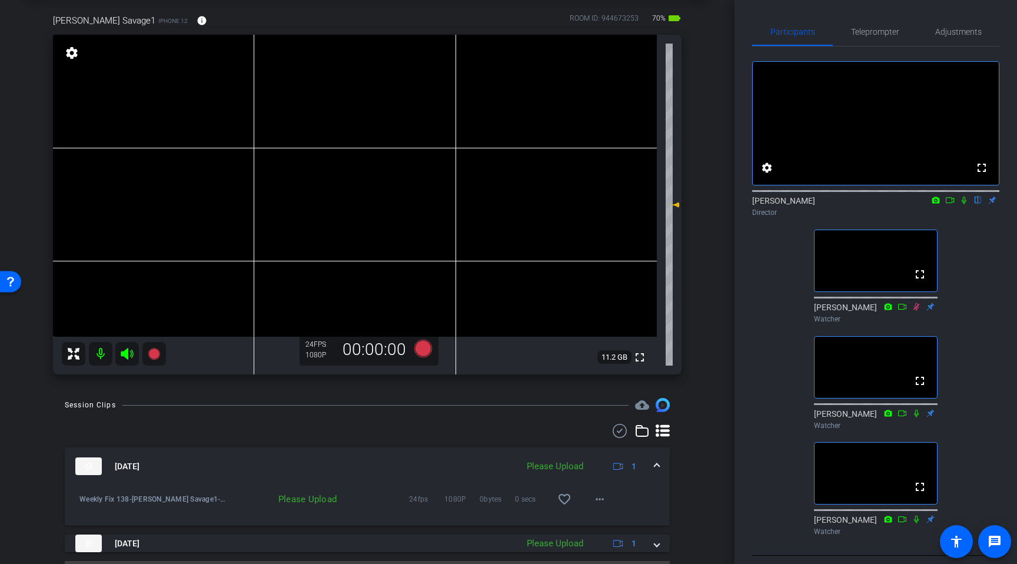
scroll to position [58, 0]
click at [602, 504] on mat-icon "more_horiz" at bounding box center [600, 497] width 14 height 14
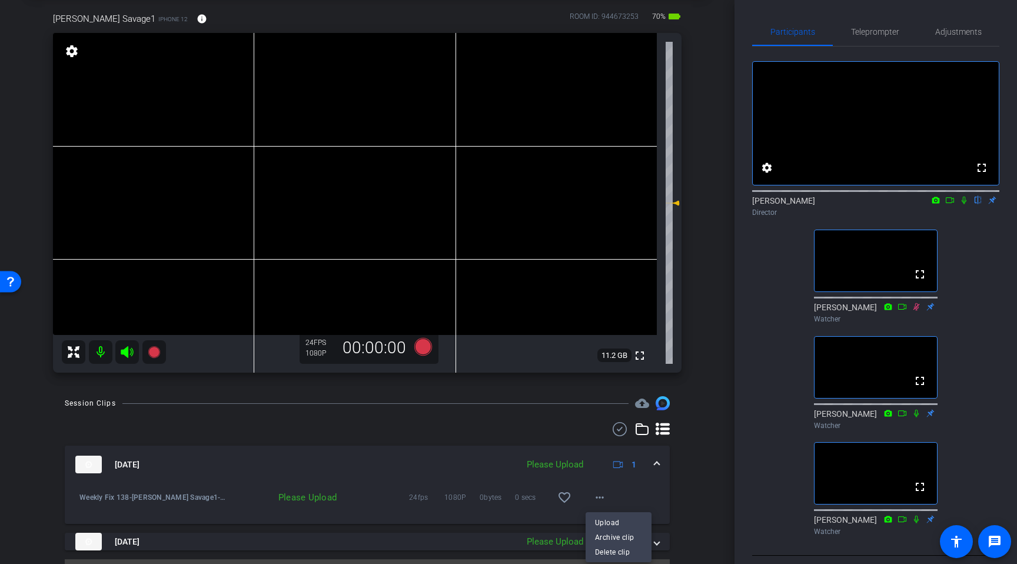
click at [609, 519] on span "Upload" at bounding box center [618, 522] width 47 height 14
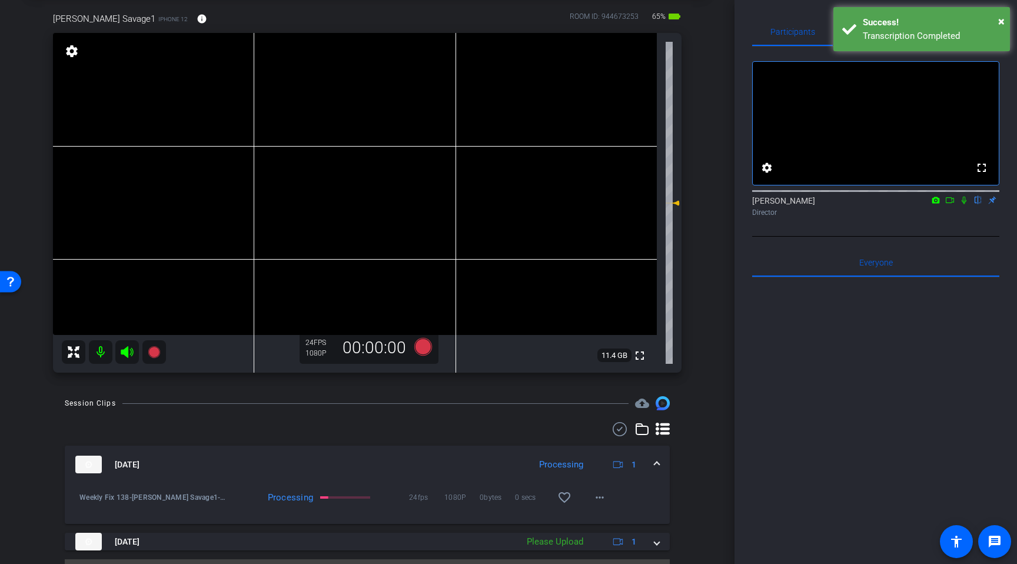
scroll to position [0, 0]
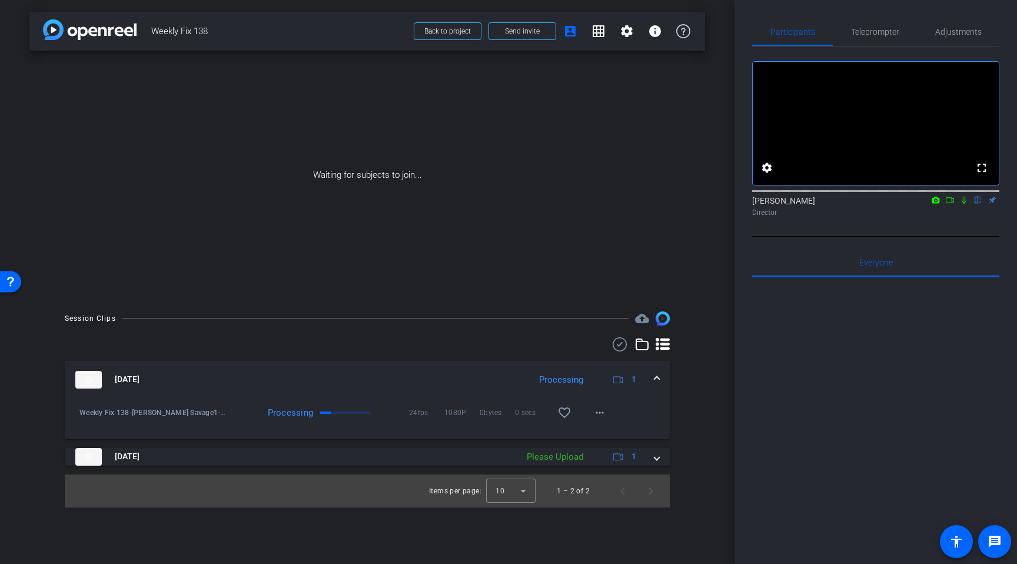
click at [963, 204] on icon at bounding box center [964, 201] width 5 height 8
click at [951, 203] on icon at bounding box center [950, 200] width 8 height 6
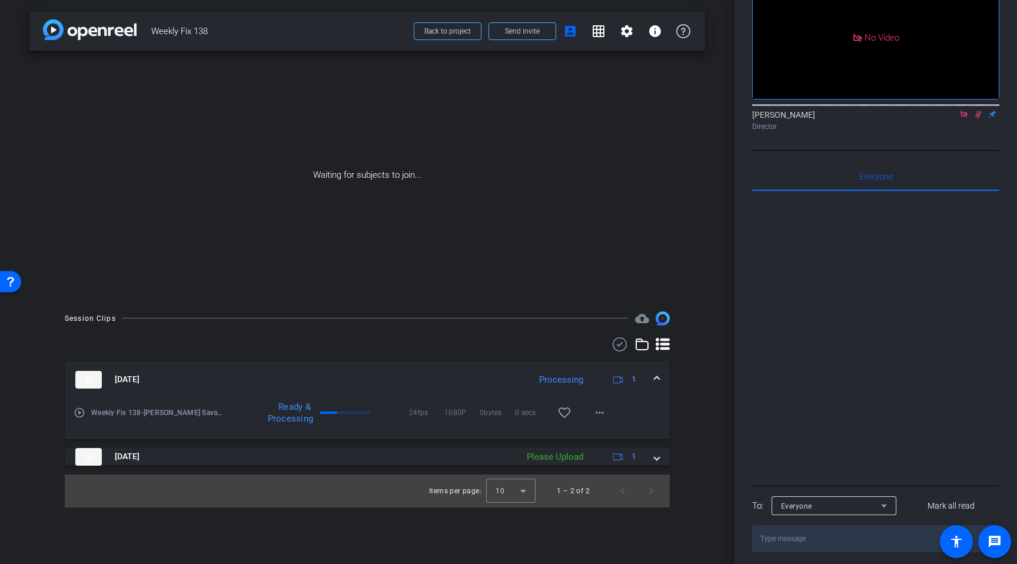
scroll to position [82, 0]
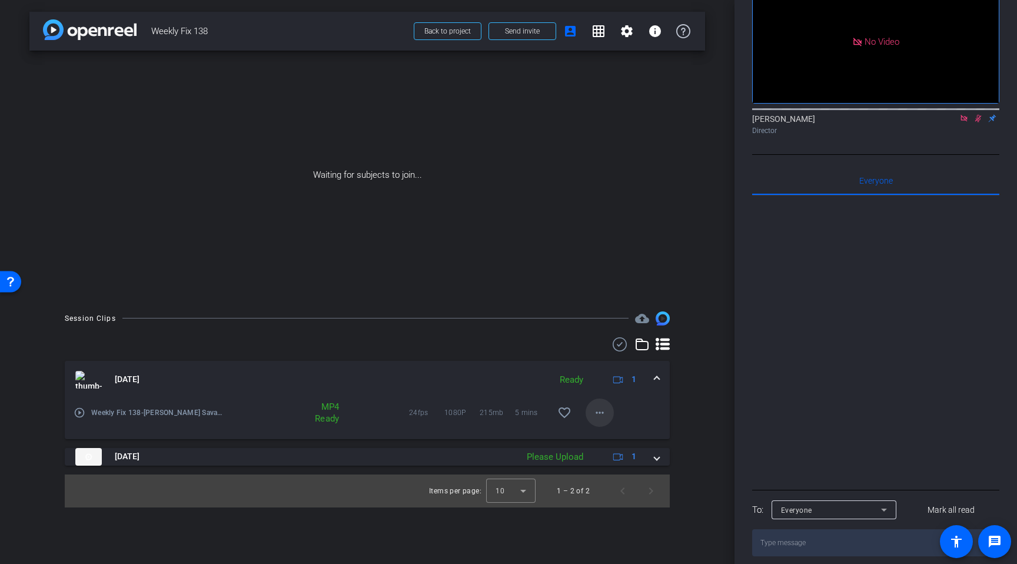
click at [597, 417] on mat-icon "more_horiz" at bounding box center [600, 413] width 14 height 14
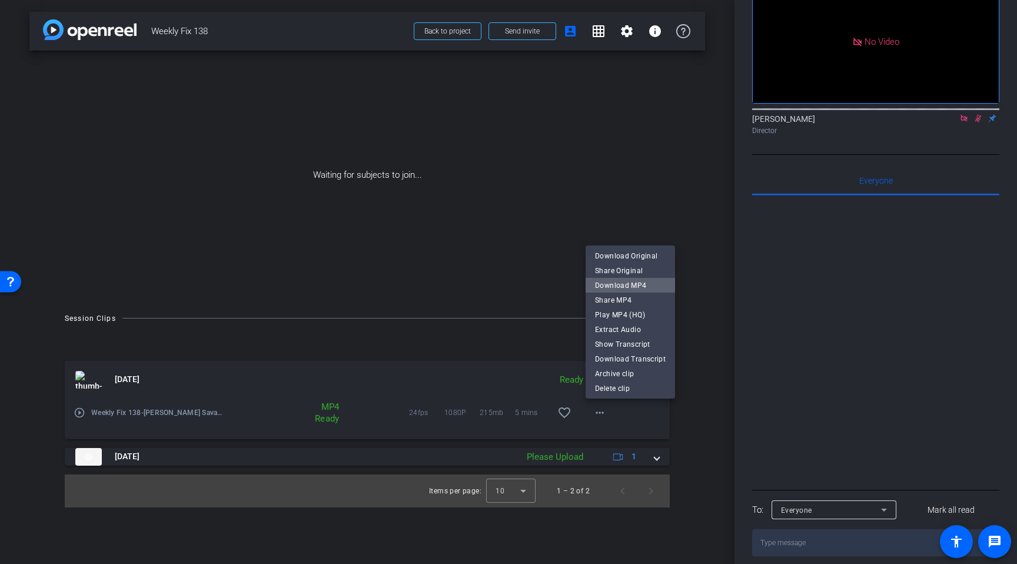
click at [637, 287] on span "Download MP4" at bounding box center [630, 285] width 71 height 14
